Goal: Communication & Community: Participate in discussion

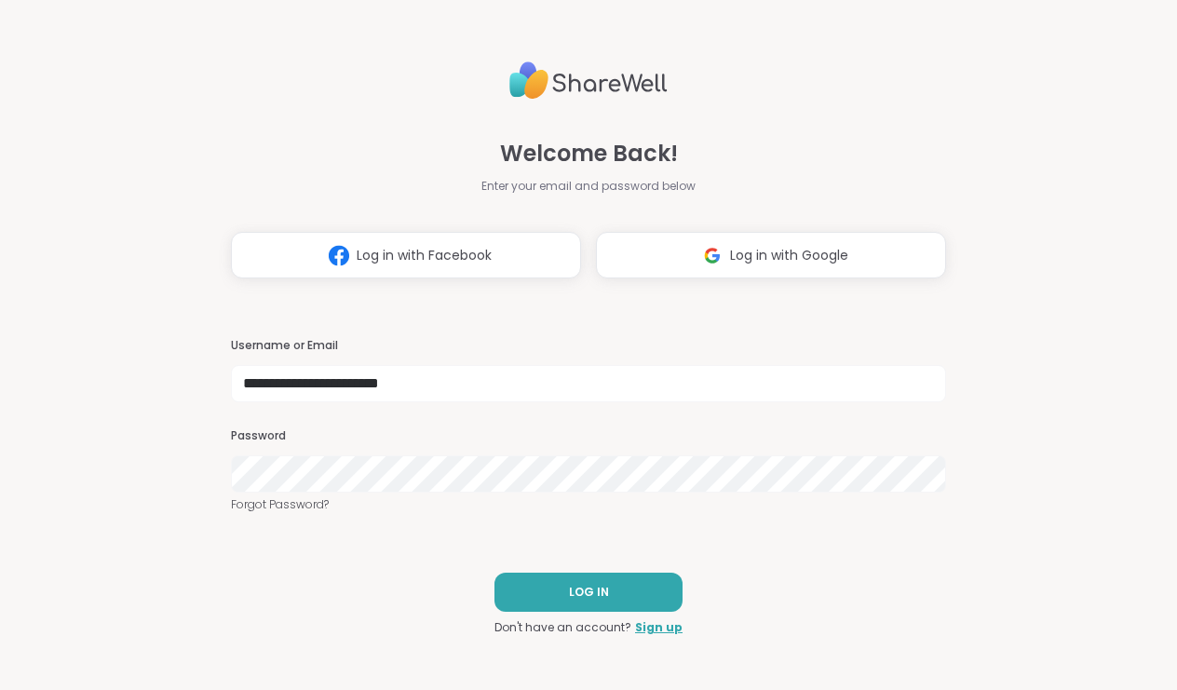
type input "**********"
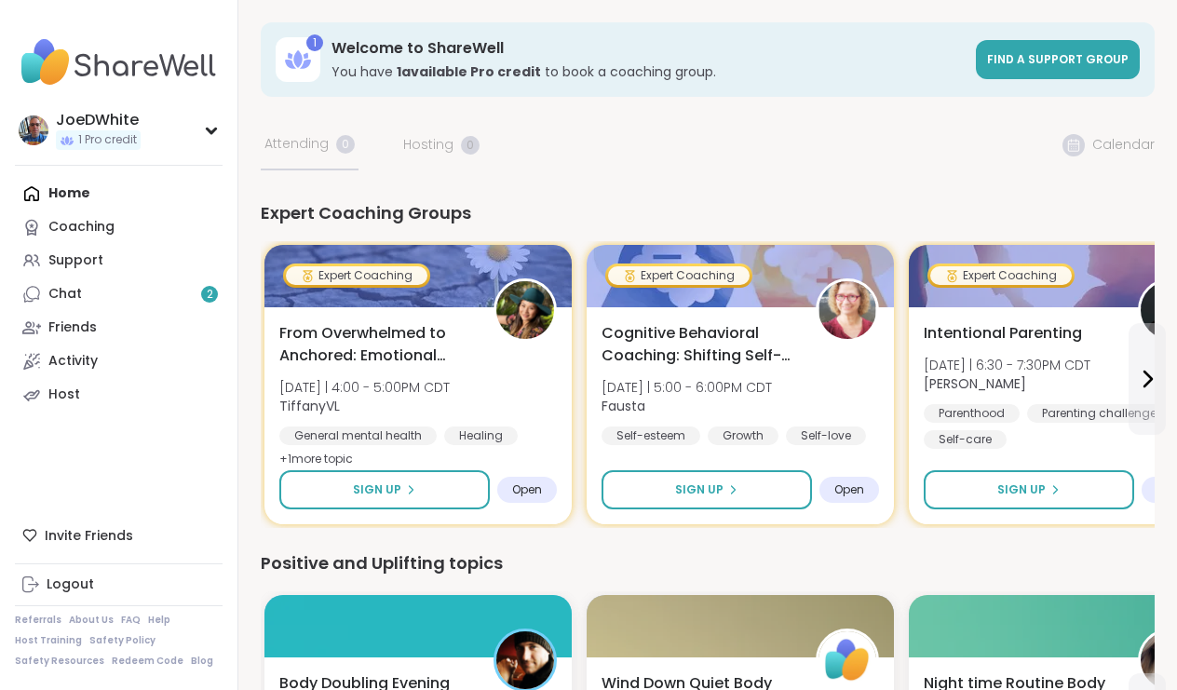
click at [76, 246] on link "Support" at bounding box center [119, 261] width 208 height 34
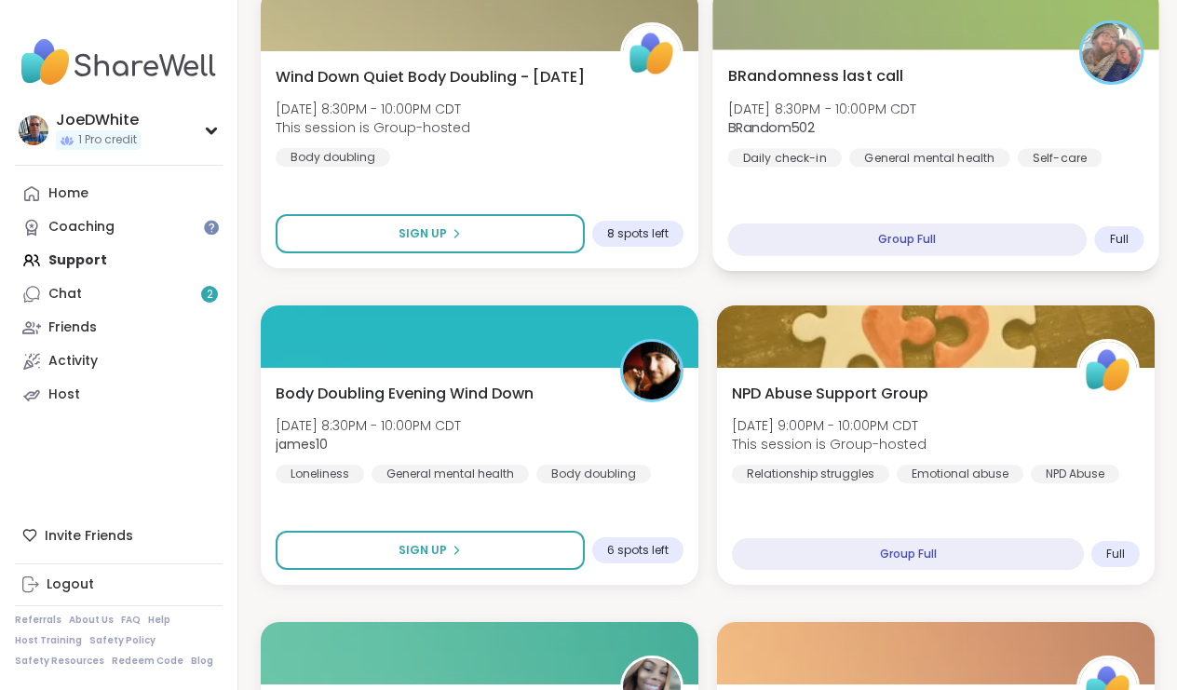
scroll to position [1044, 0]
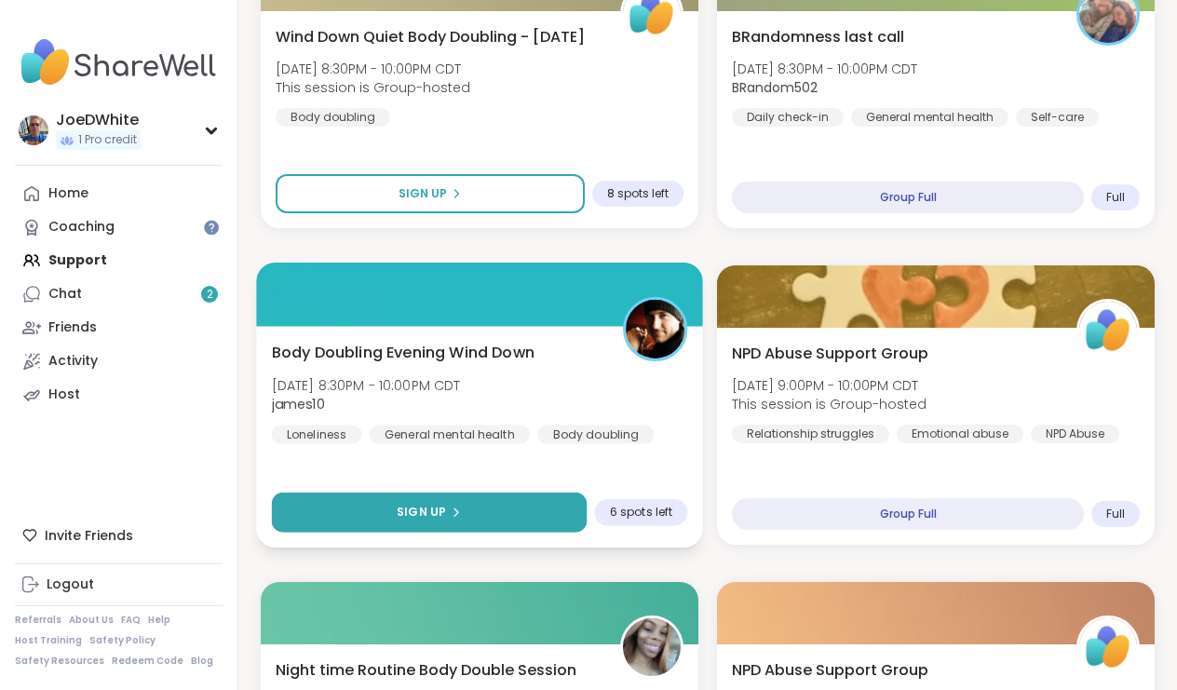
click at [371, 512] on button "Sign Up" at bounding box center [430, 512] width 316 height 40
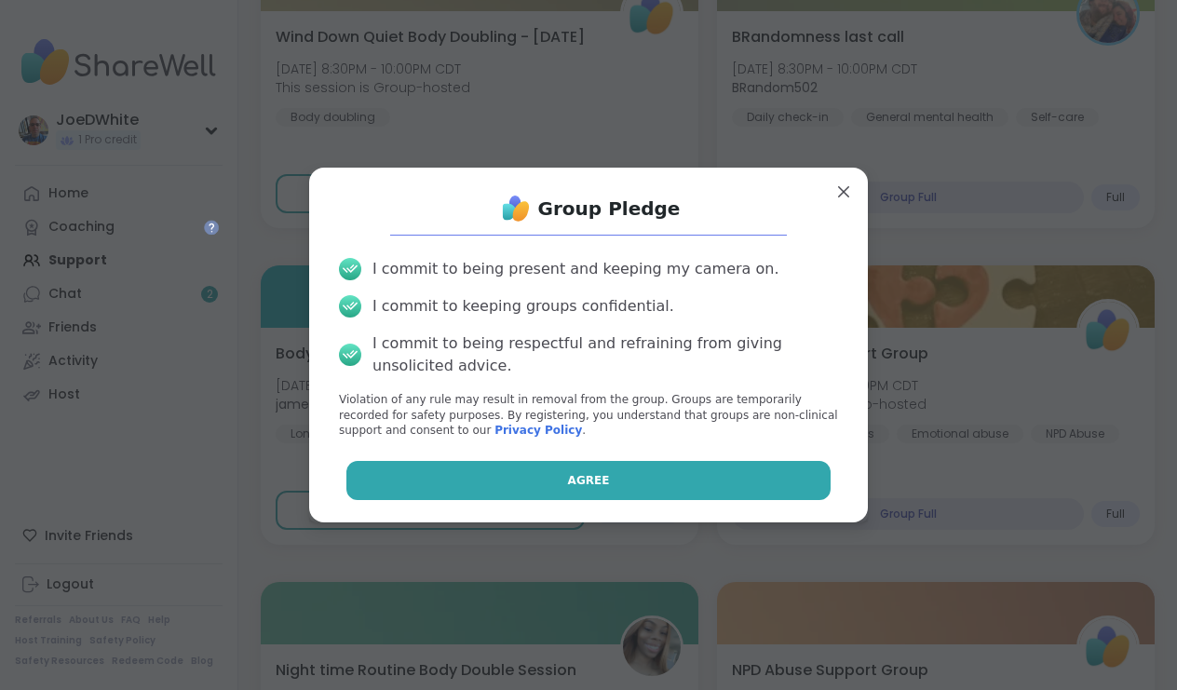
click at [525, 477] on button "Agree" at bounding box center [588, 480] width 485 height 39
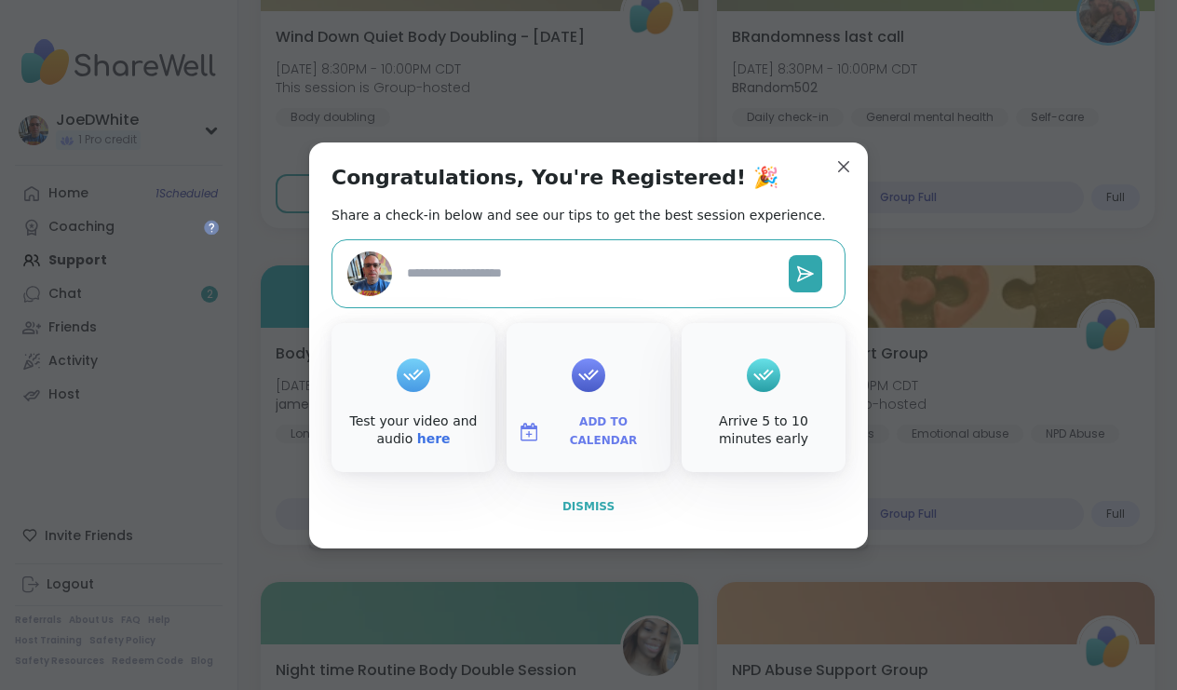
click at [571, 501] on span "Dismiss" at bounding box center [588, 506] width 52 height 13
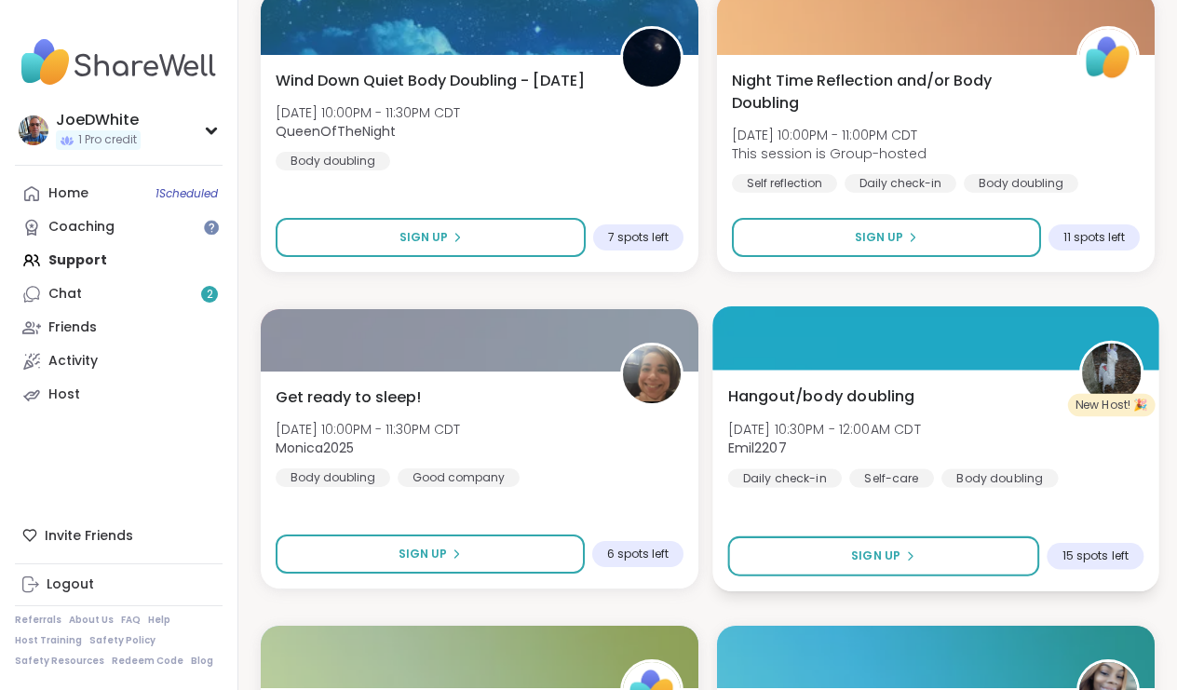
scroll to position [2065, 0]
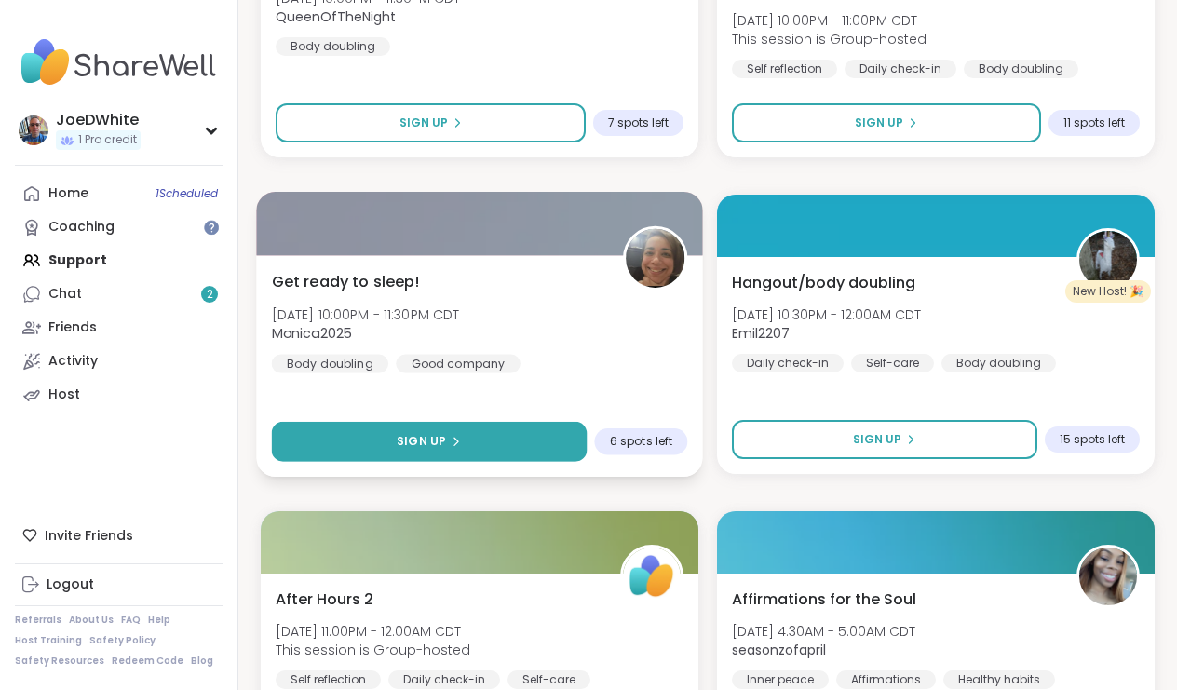
click at [445, 430] on button "Sign Up" at bounding box center [430, 442] width 316 height 40
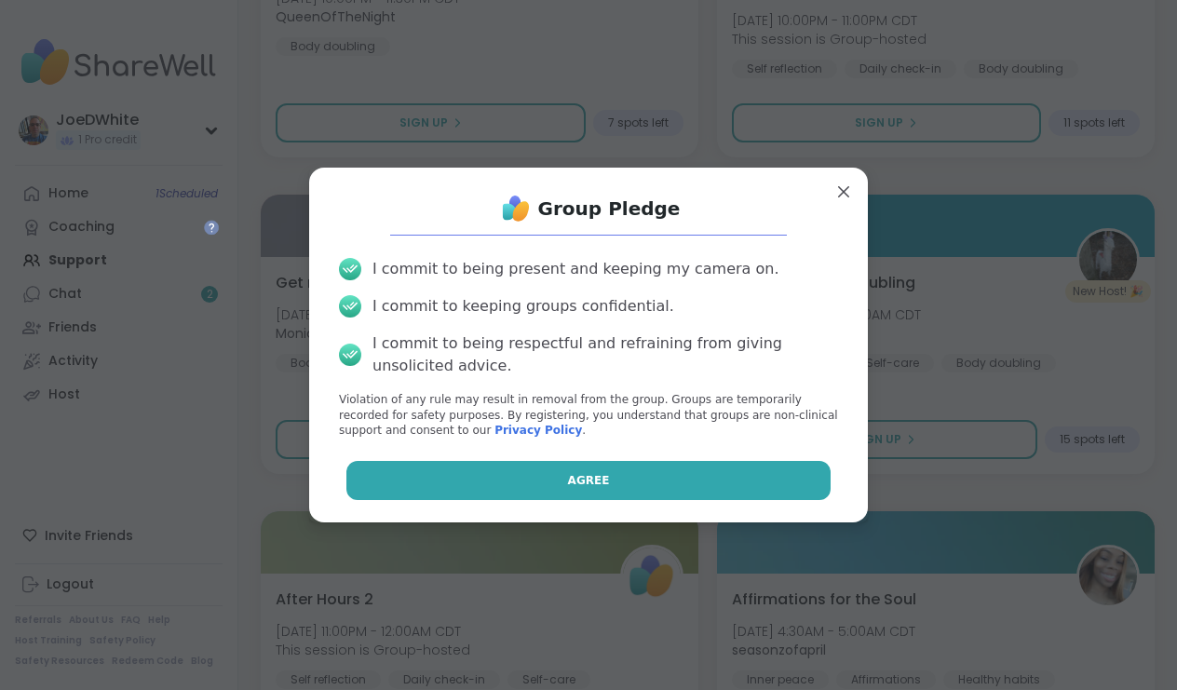
click at [587, 474] on span "Agree" at bounding box center [589, 480] width 42 height 17
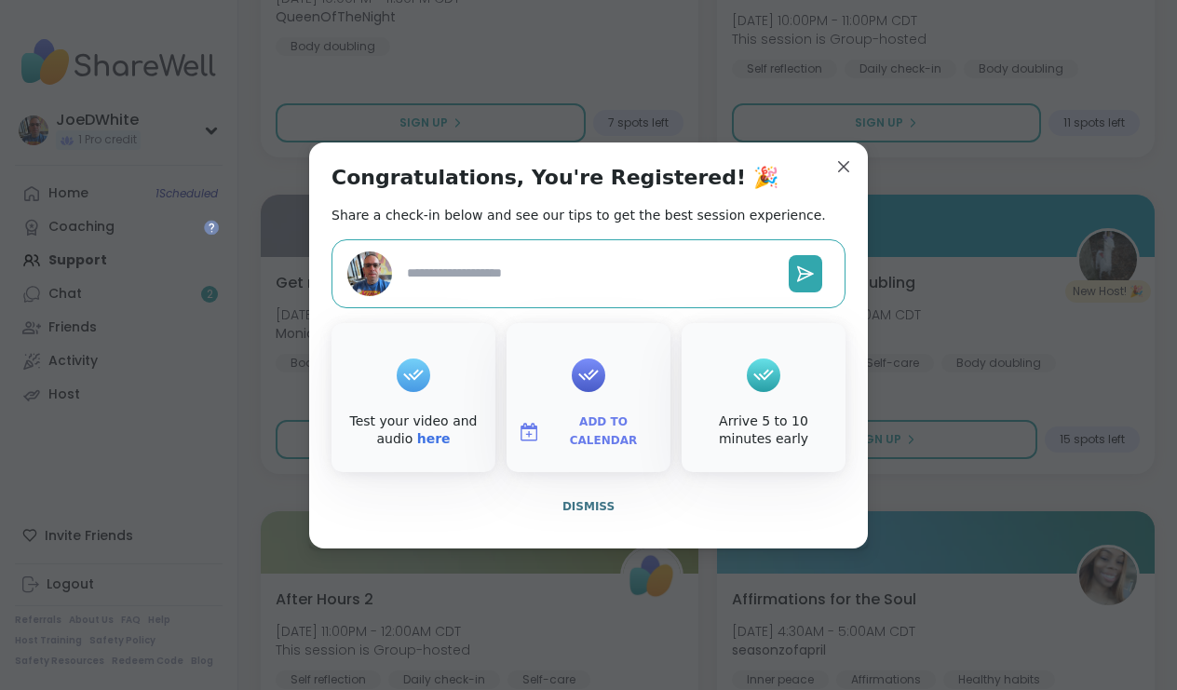
type textarea "*"
click at [589, 507] on span "Dismiss" at bounding box center [588, 506] width 52 height 13
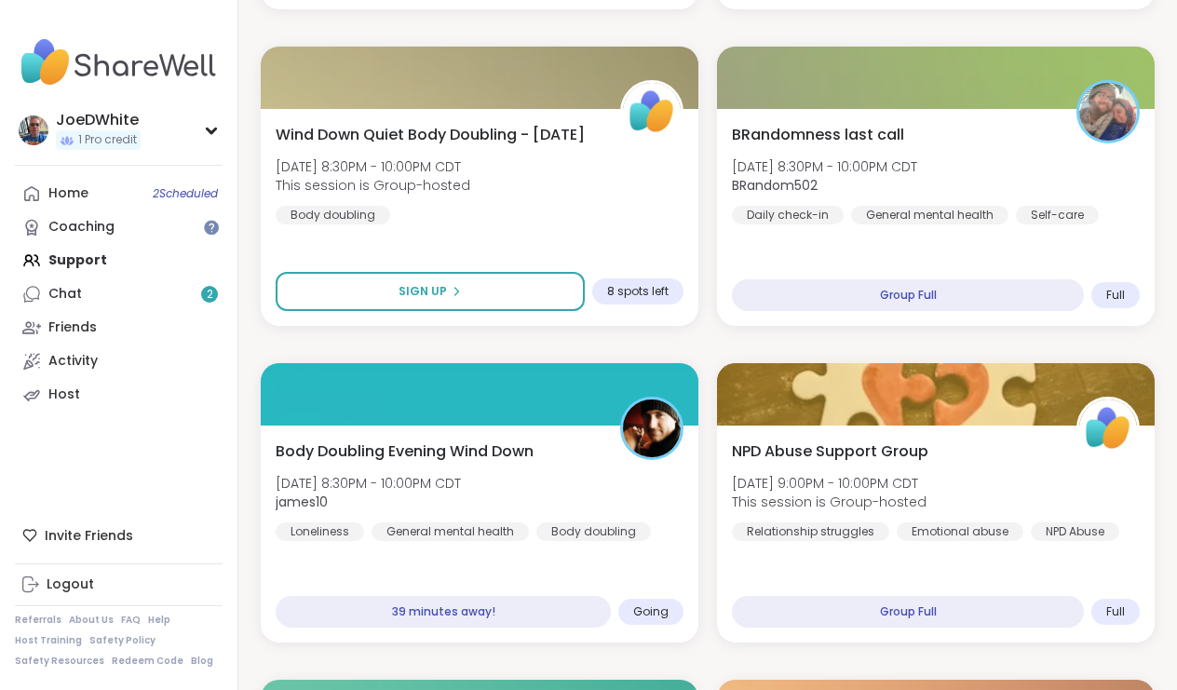
scroll to position [935, 0]
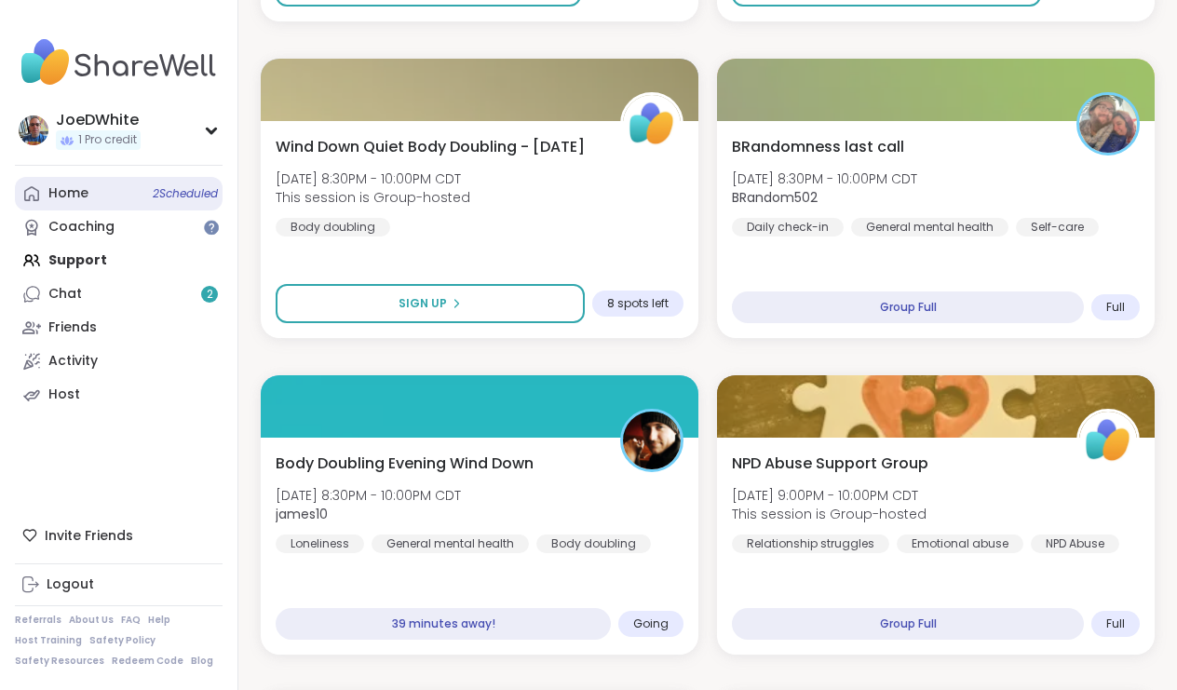
click at [116, 186] on link "Home 2 Scheduled" at bounding box center [119, 194] width 208 height 34
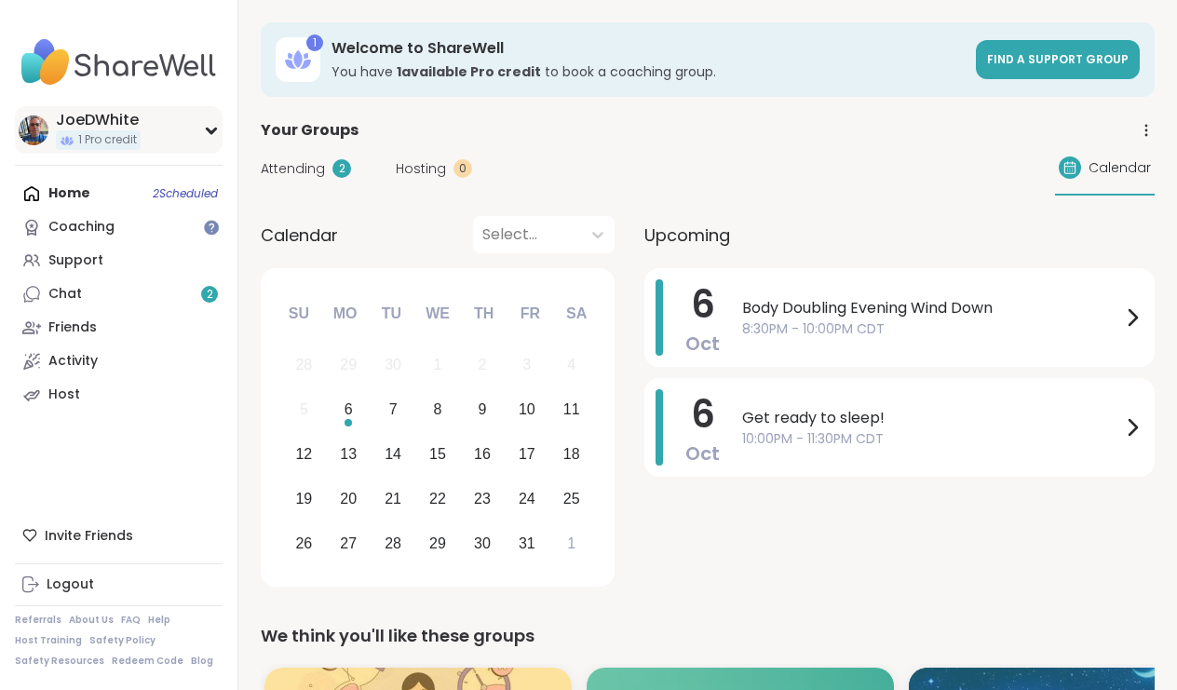
click at [34, 119] on img at bounding box center [34, 130] width 30 height 30
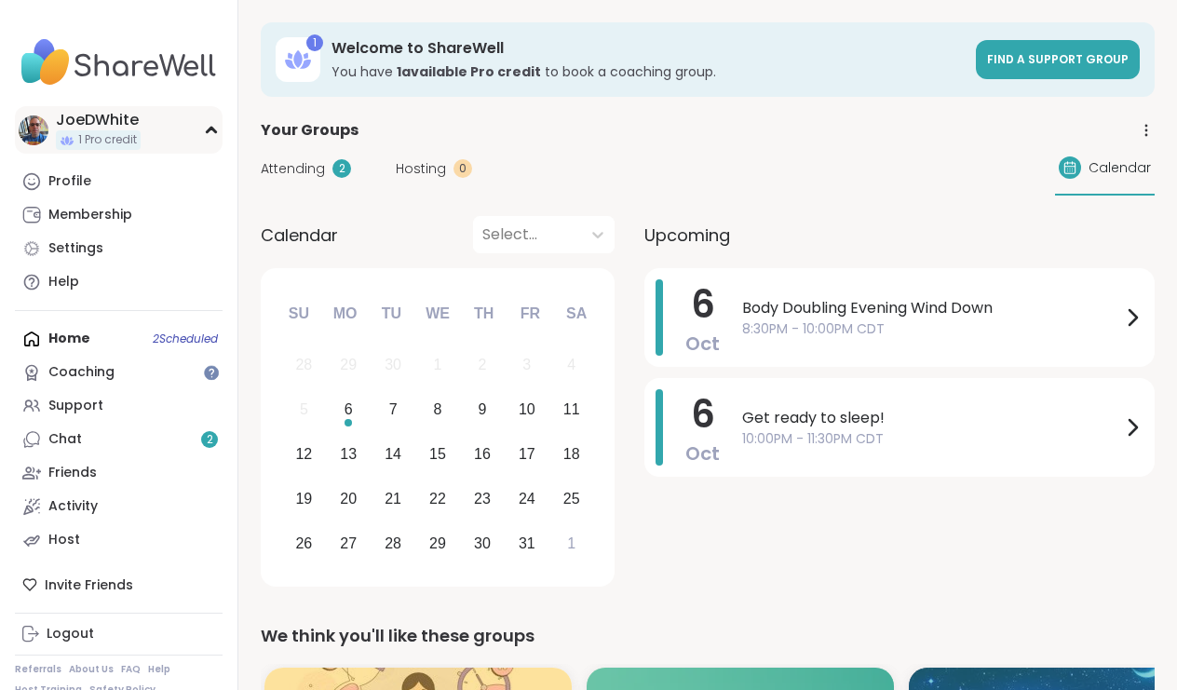
click at [42, 140] on img at bounding box center [34, 130] width 30 height 30
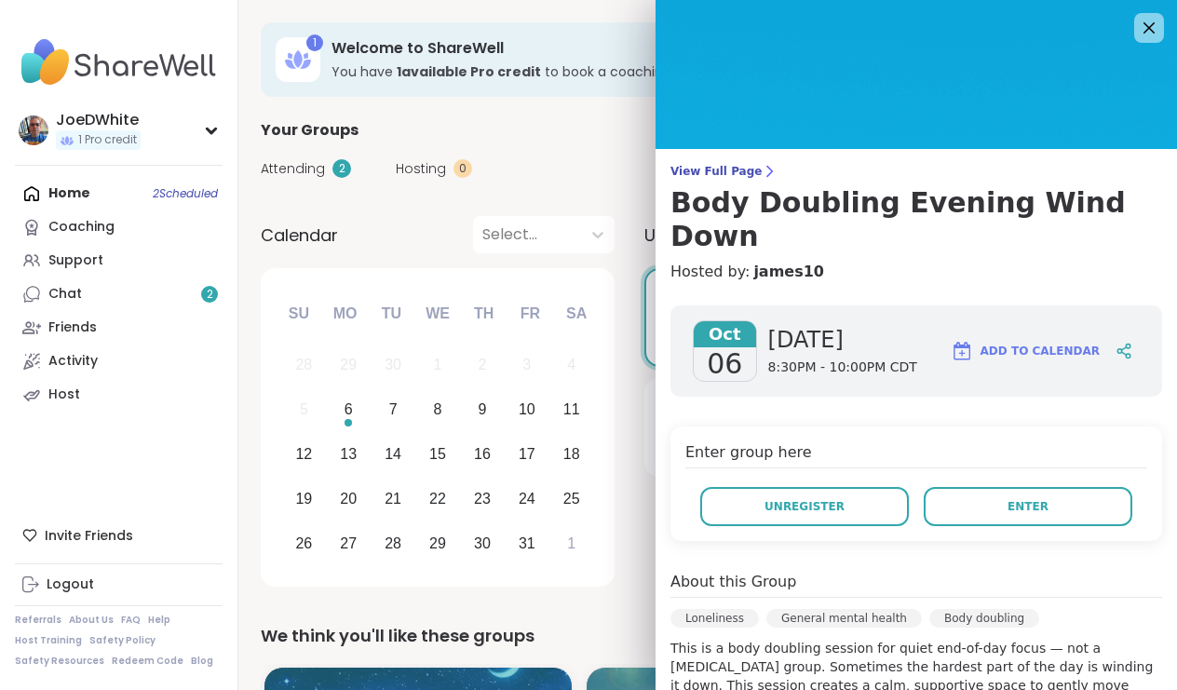
click at [958, 487] on button "Enter" at bounding box center [1027, 506] width 209 height 39
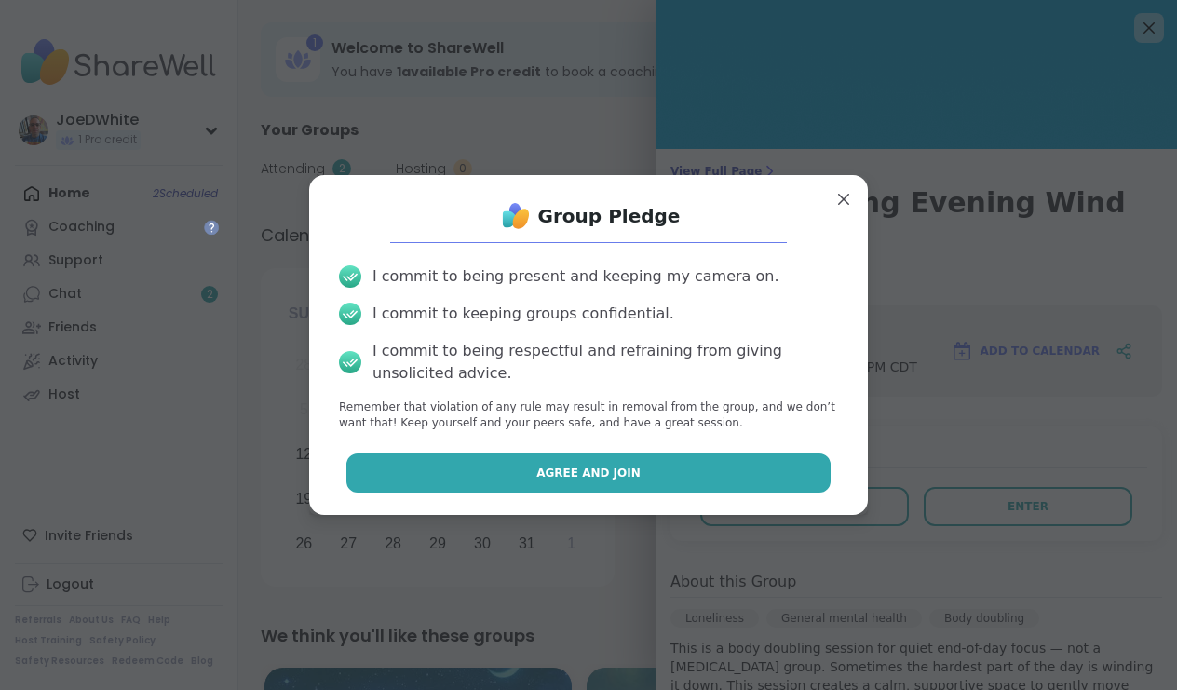
click at [680, 481] on button "Agree and Join" at bounding box center [588, 472] width 485 height 39
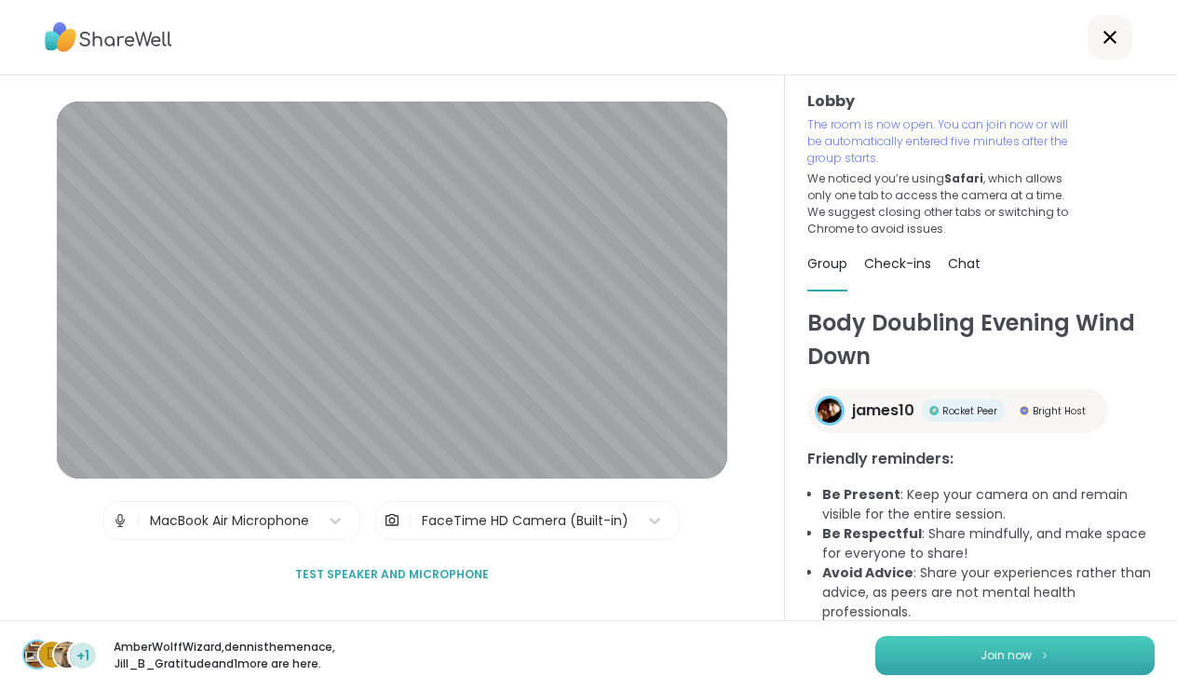
click at [1040, 642] on button "Join now" at bounding box center [1014, 655] width 279 height 39
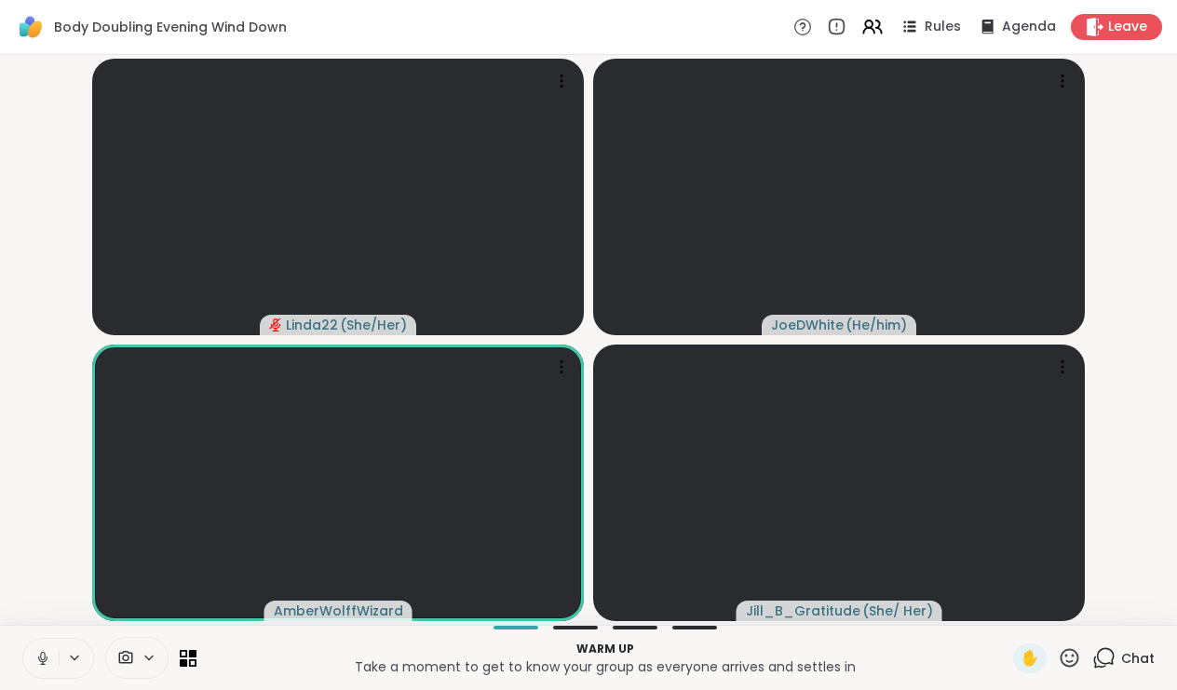
click at [34, 655] on icon at bounding box center [42, 658] width 17 height 17
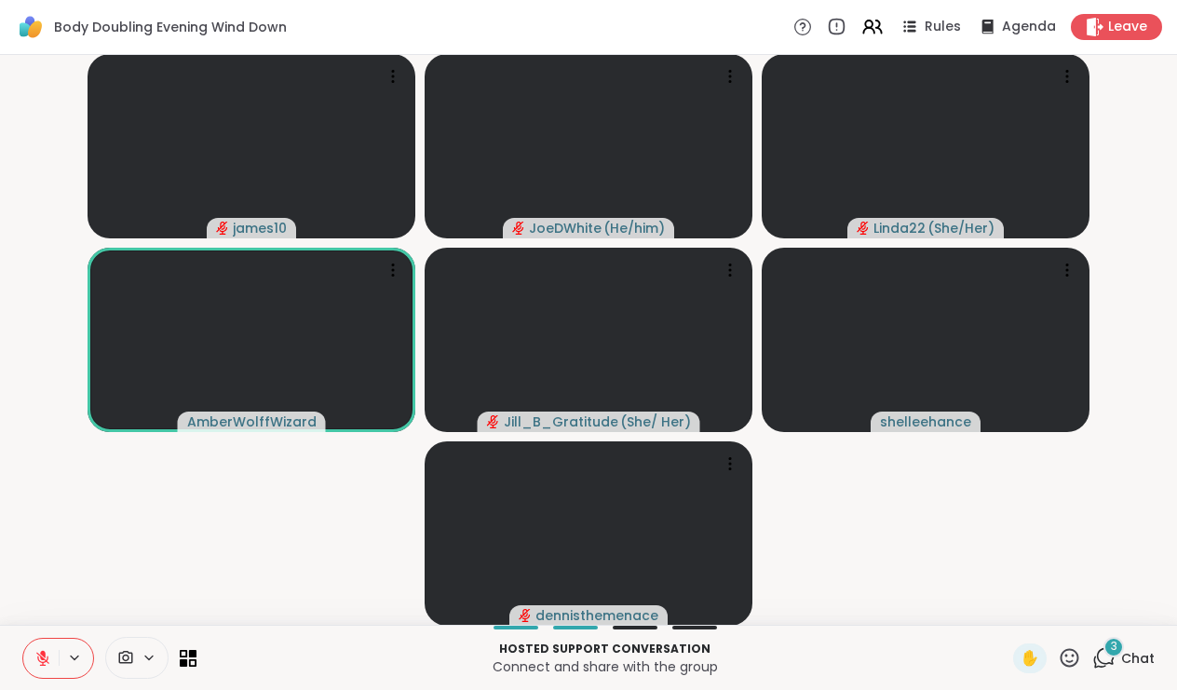
click at [41, 653] on icon at bounding box center [43, 653] width 6 height 7
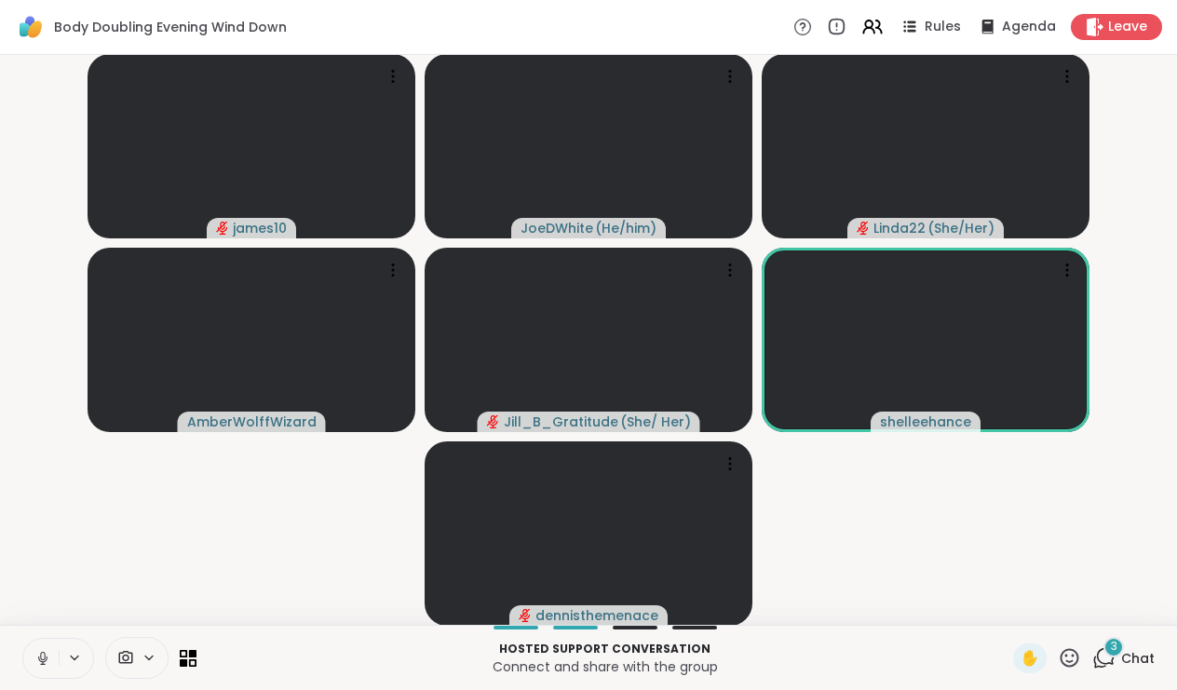
click at [33, 654] on button at bounding box center [40, 658] width 35 height 39
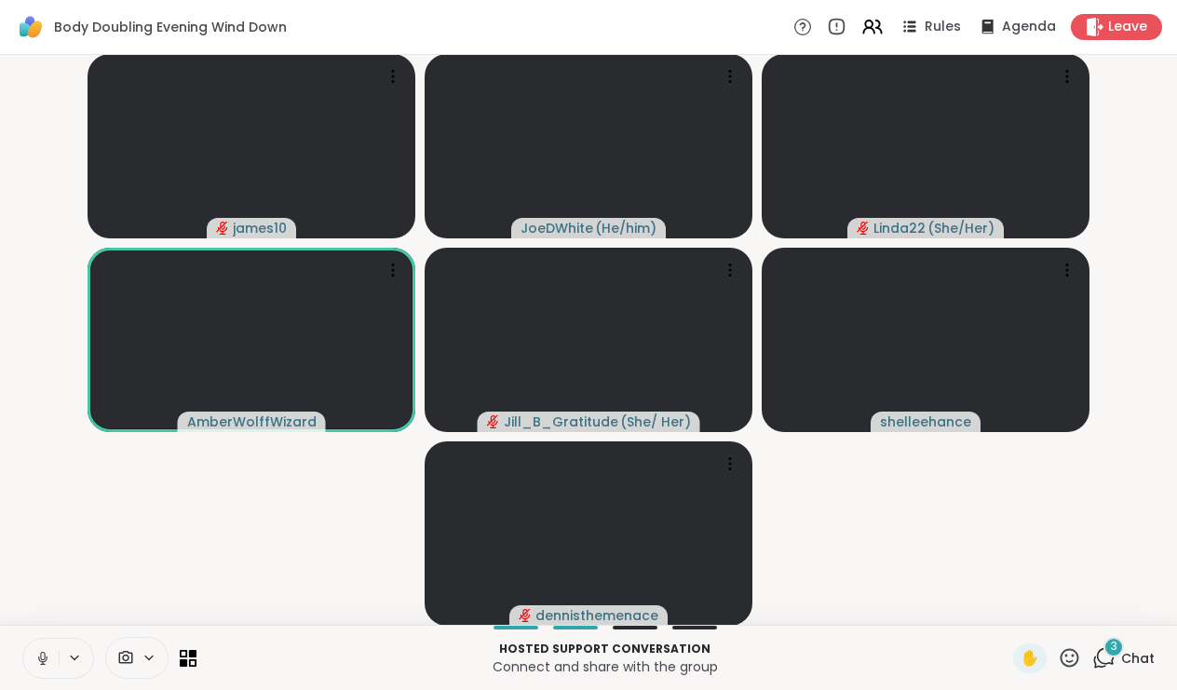
click at [47, 653] on icon at bounding box center [42, 658] width 17 height 17
